Goal: Obtain resource: Download file/media

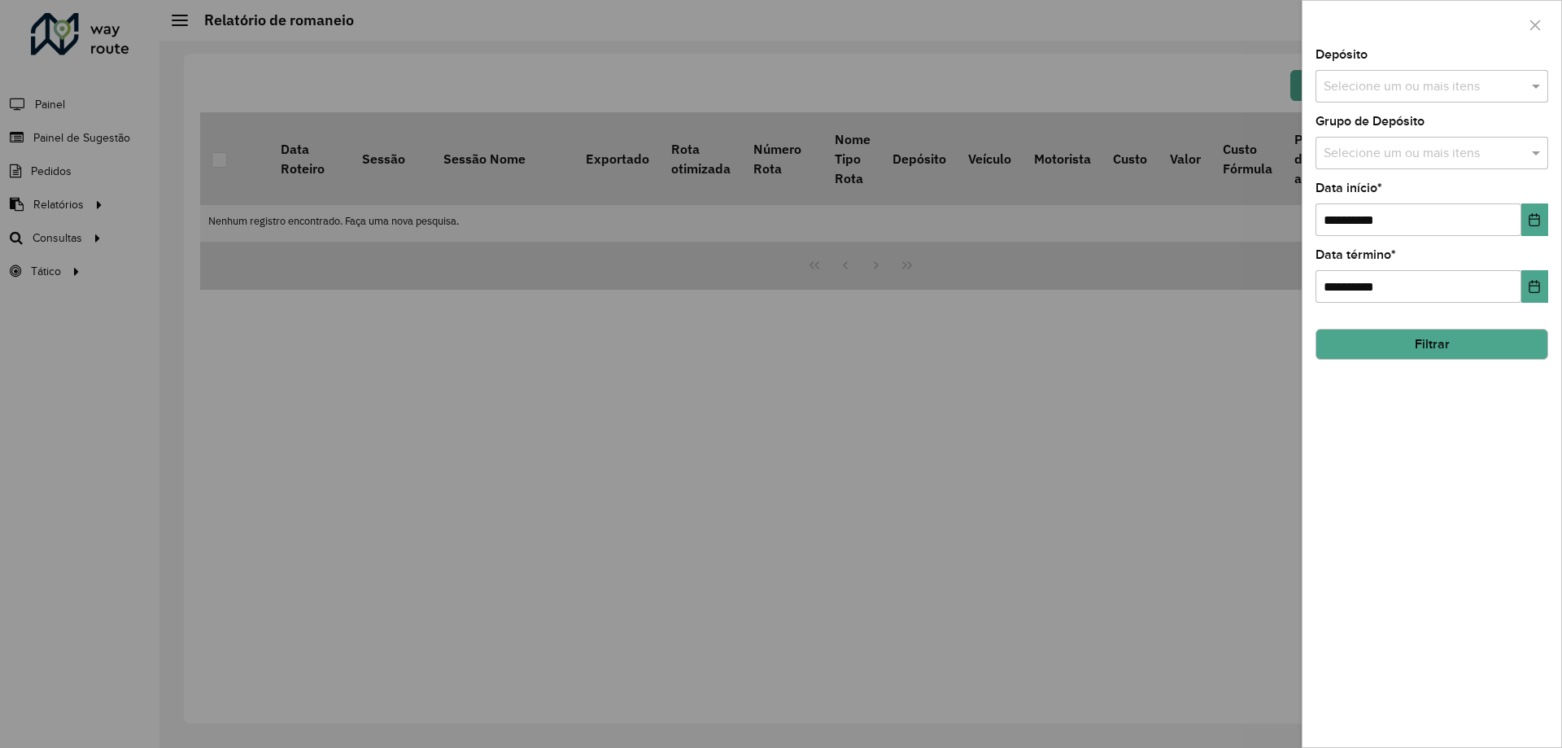
click at [439, 257] on div at bounding box center [781, 374] width 1562 height 748
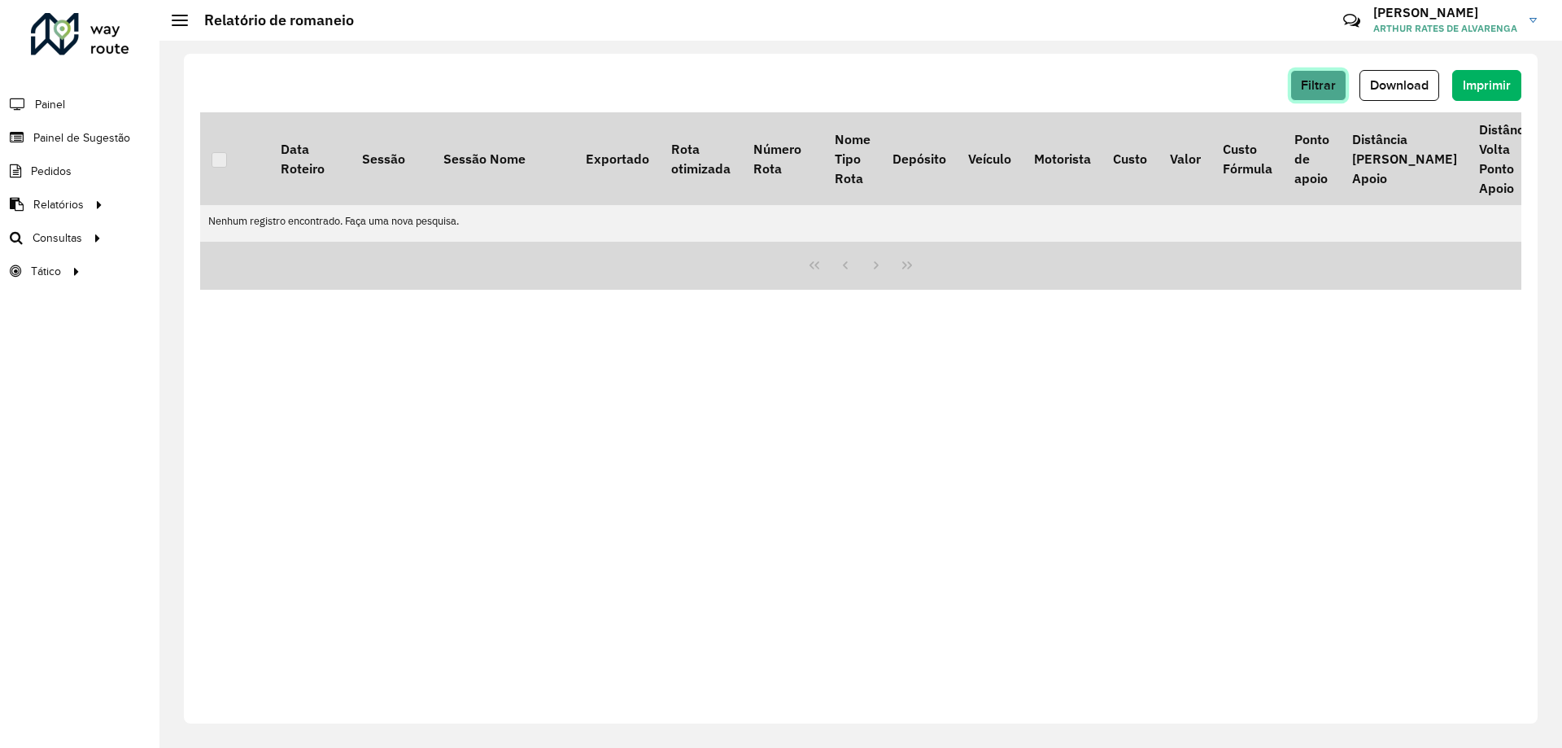
click at [1317, 85] on span "Filtrar" at bounding box center [1318, 85] width 35 height 14
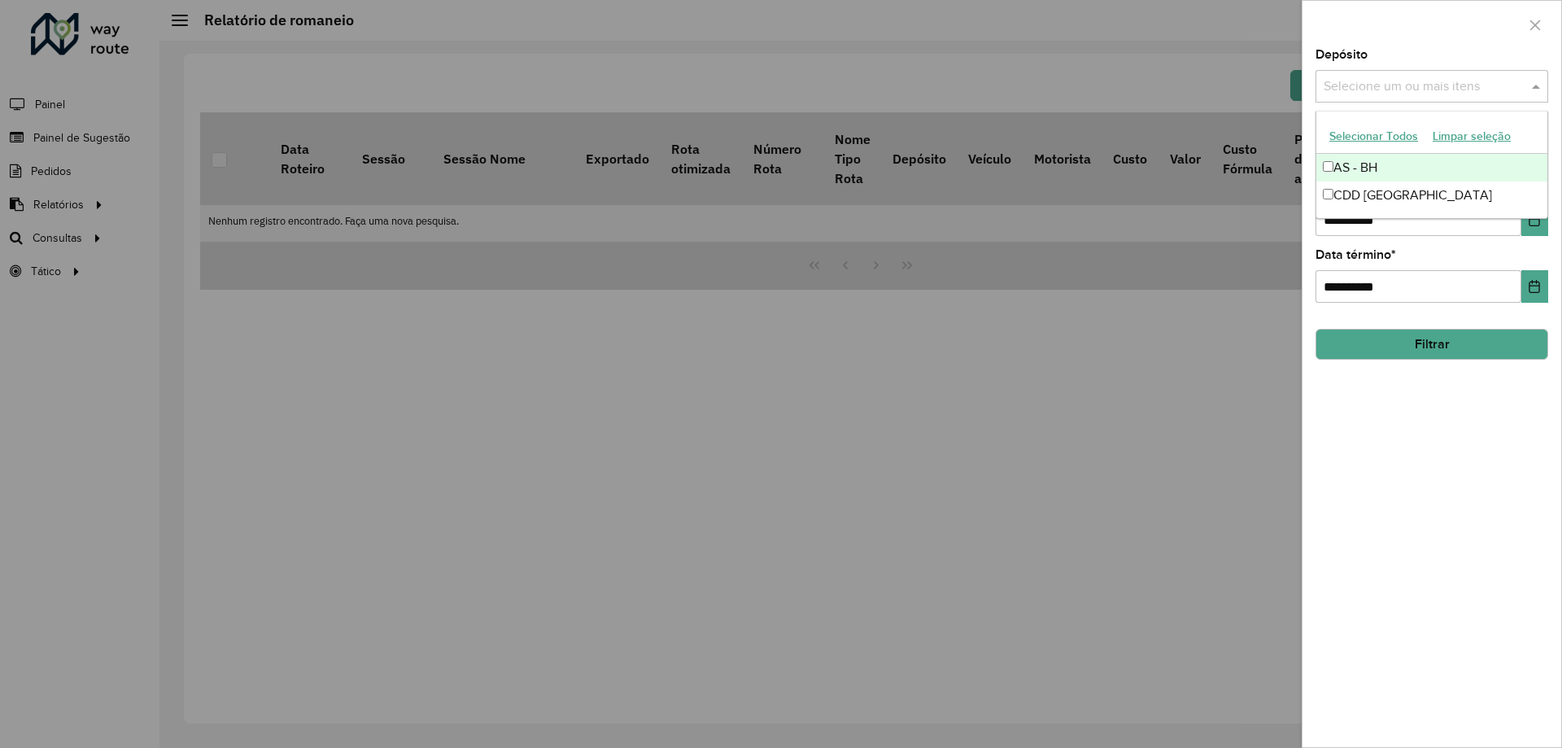
click at [1408, 99] on div "Selecione um ou mais itens" at bounding box center [1432, 86] width 233 height 33
click at [1383, 190] on div "CDD [GEOGRAPHIC_DATA]" at bounding box center [1432, 195] width 231 height 28
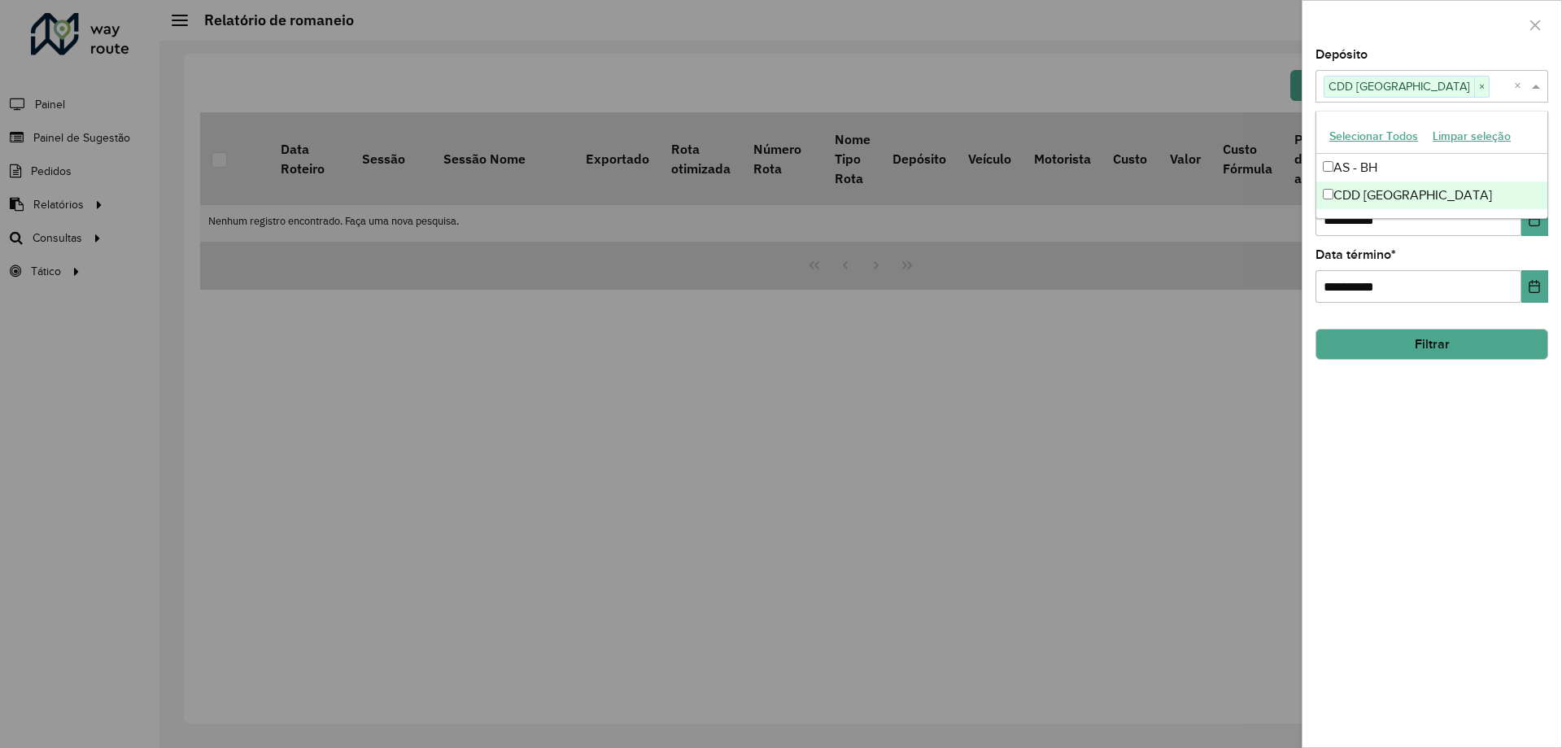
click at [1437, 487] on div "**********" at bounding box center [1432, 398] width 259 height 698
click at [1440, 360] on button "Filtrar" at bounding box center [1432, 344] width 233 height 31
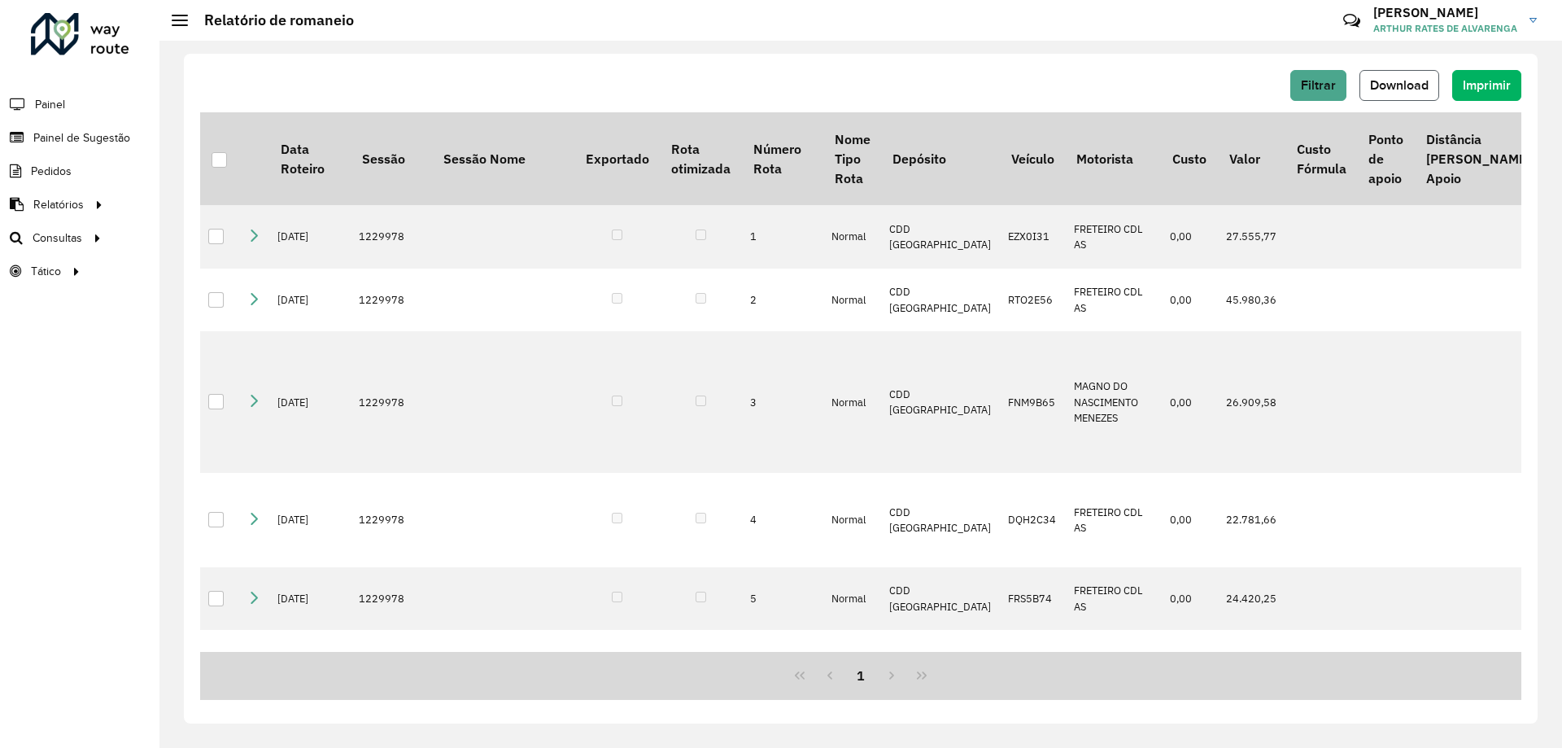
click at [1392, 98] on button "Download" at bounding box center [1400, 85] width 80 height 31
